Goal: Submit feedback/report problem: Submit feedback/report problem

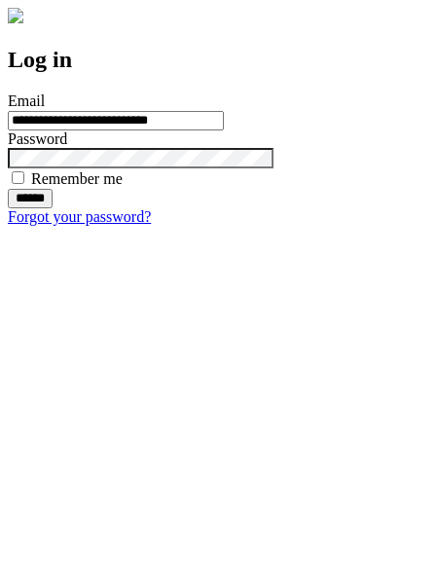
type input "**********"
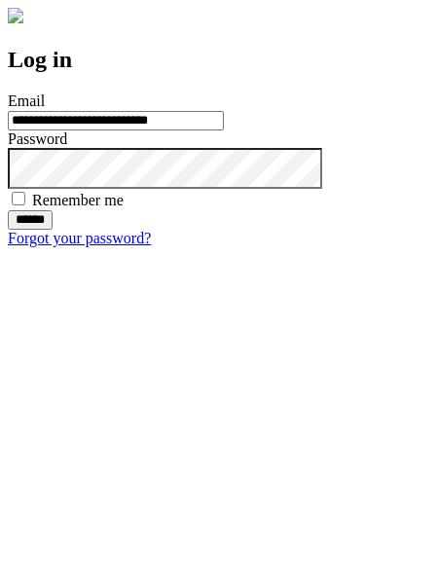
click at [53, 230] on input "******" at bounding box center [30, 219] width 45 height 19
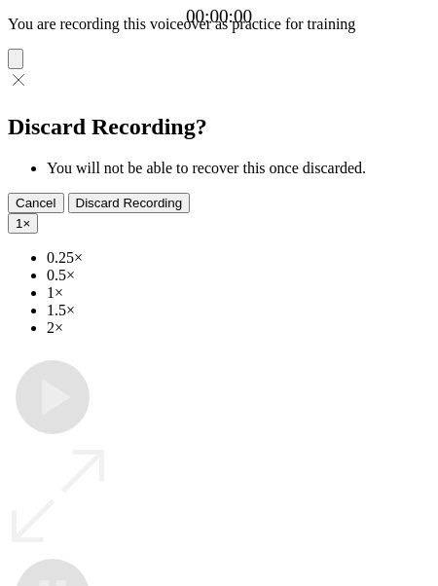
type input "**********"
